Goal: Information Seeking & Learning: Learn about a topic

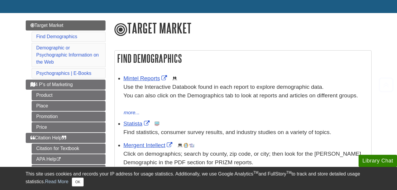
scroll to position [68, 0]
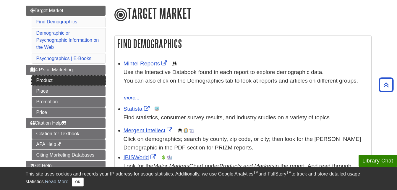
click at [78, 80] on link "Product" at bounding box center [69, 80] width 74 height 10
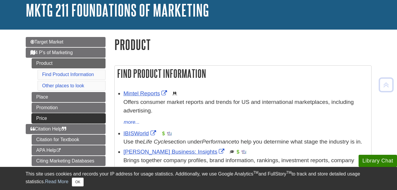
scroll to position [37, 0]
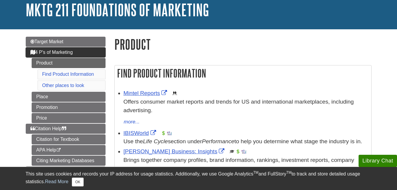
click at [82, 53] on link "4 P's of Marketing" at bounding box center [66, 52] width 80 height 10
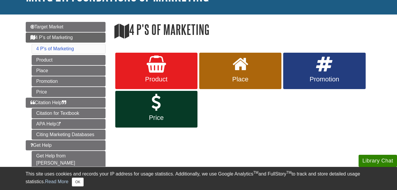
scroll to position [54, 0]
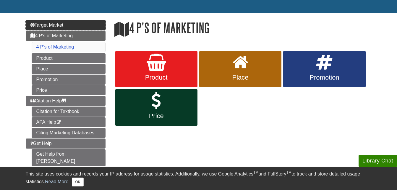
click at [84, 27] on link "Target Market" at bounding box center [66, 25] width 80 height 10
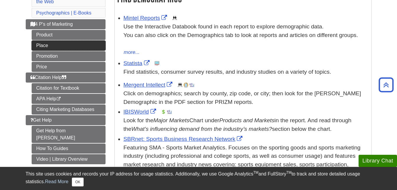
scroll to position [113, 0]
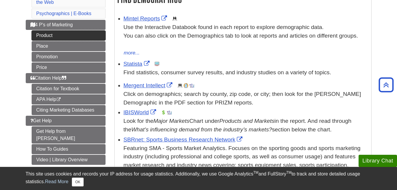
click at [78, 37] on link "Product" at bounding box center [69, 35] width 74 height 10
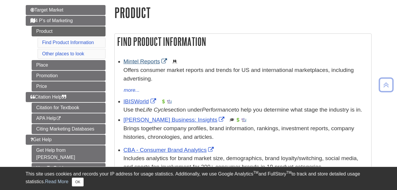
scroll to position [99, 0]
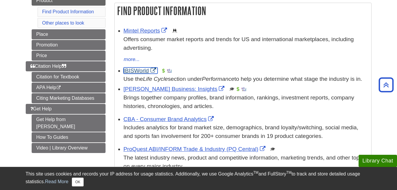
click at [140, 73] on link "IBISWorld" at bounding box center [141, 70] width 34 height 6
